Goal: Task Accomplishment & Management: Manage account settings

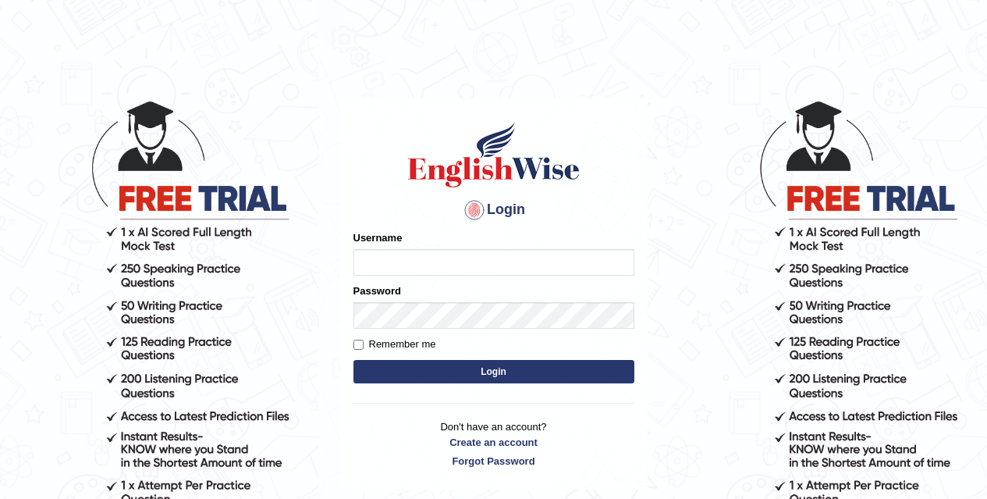
click at [416, 272] on input "Username" at bounding box center [493, 262] width 281 height 27
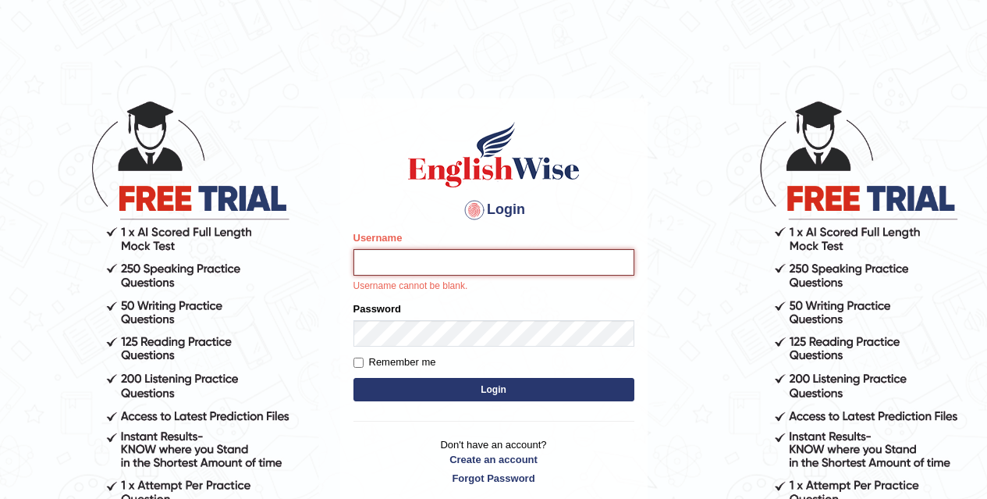
type input "Chirag6679"
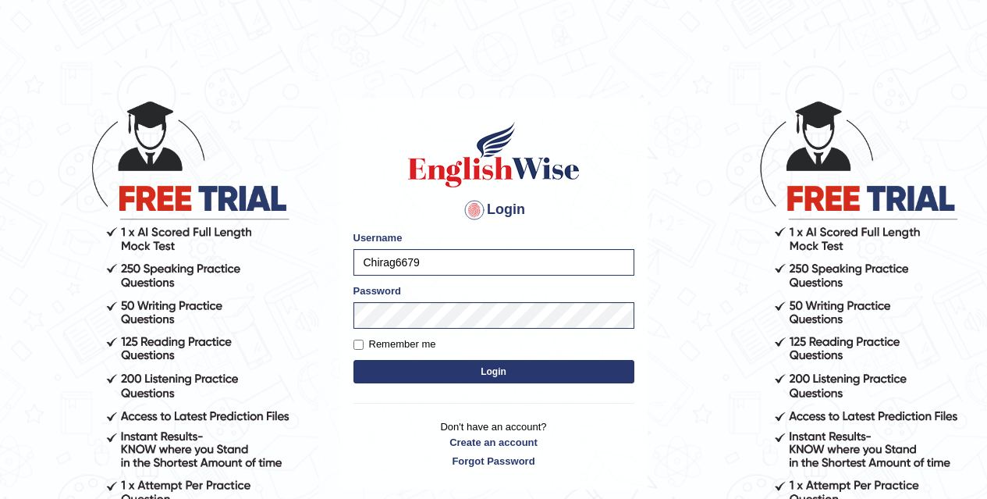
click at [472, 380] on button "Login" at bounding box center [493, 371] width 281 height 23
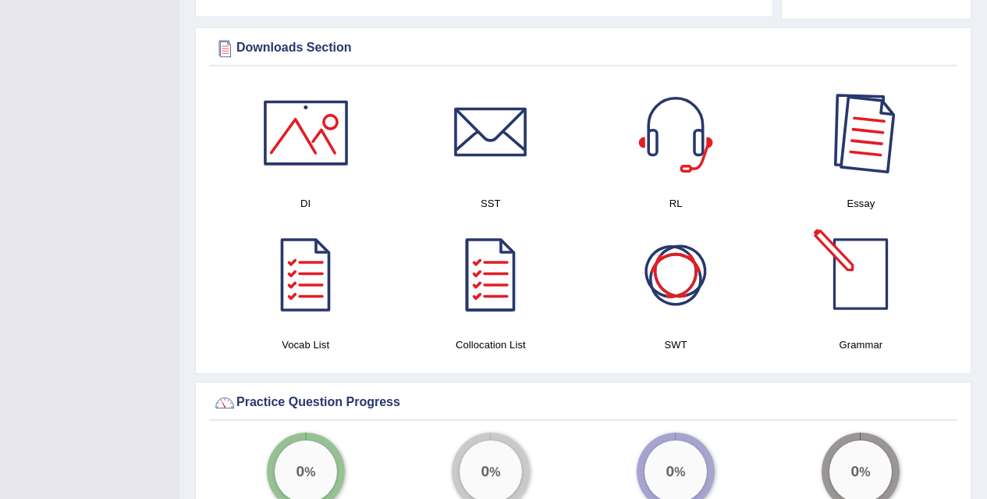
scroll to position [873, 0]
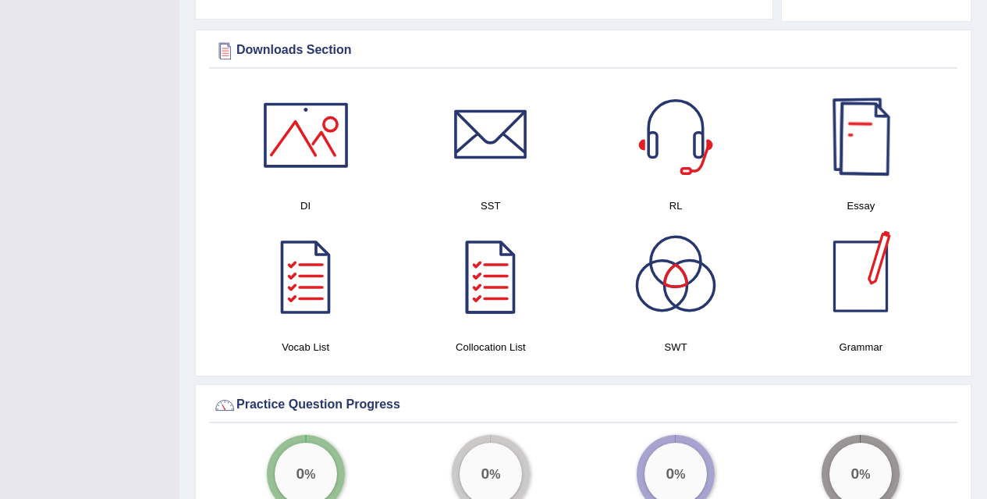
click at [861, 126] on div at bounding box center [860, 134] width 109 height 109
